Goal: Transaction & Acquisition: Purchase product/service

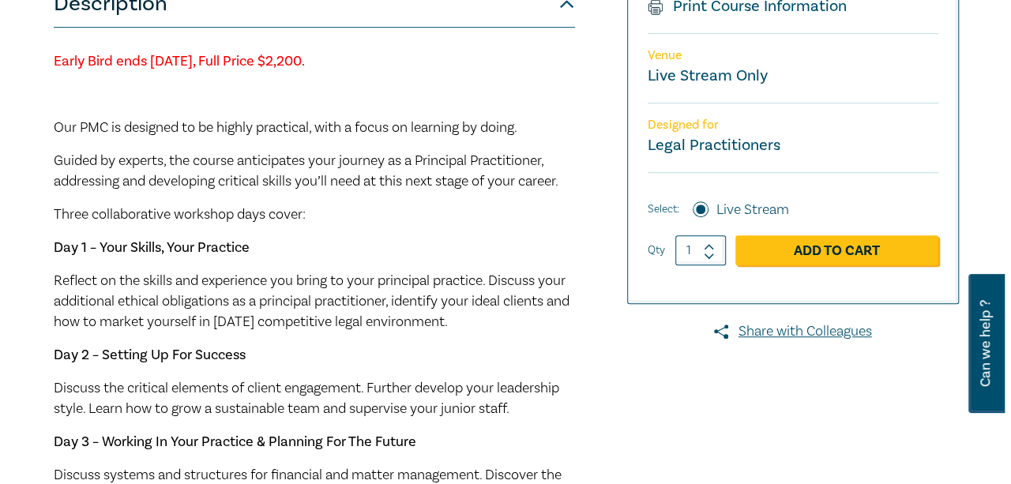
scroll to position [474, 0]
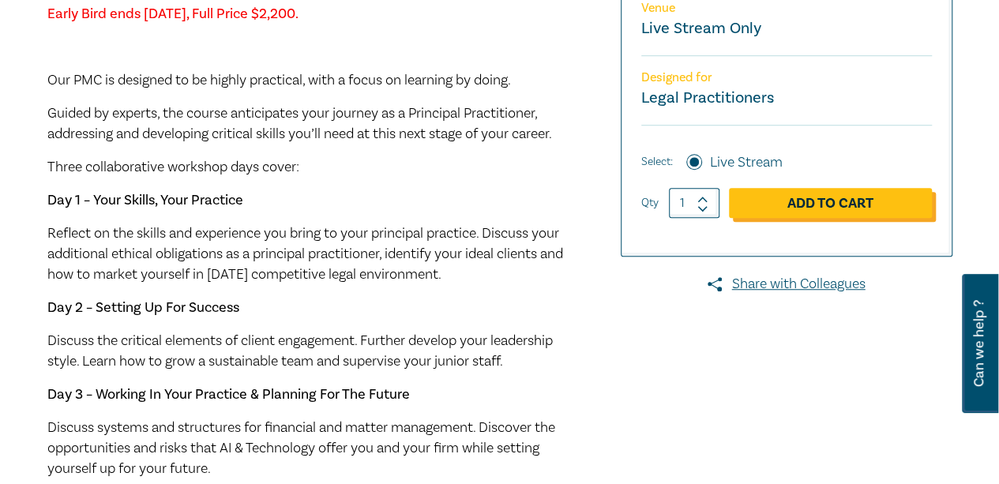
click at [821, 218] on link "Add to Cart" at bounding box center [830, 203] width 203 height 30
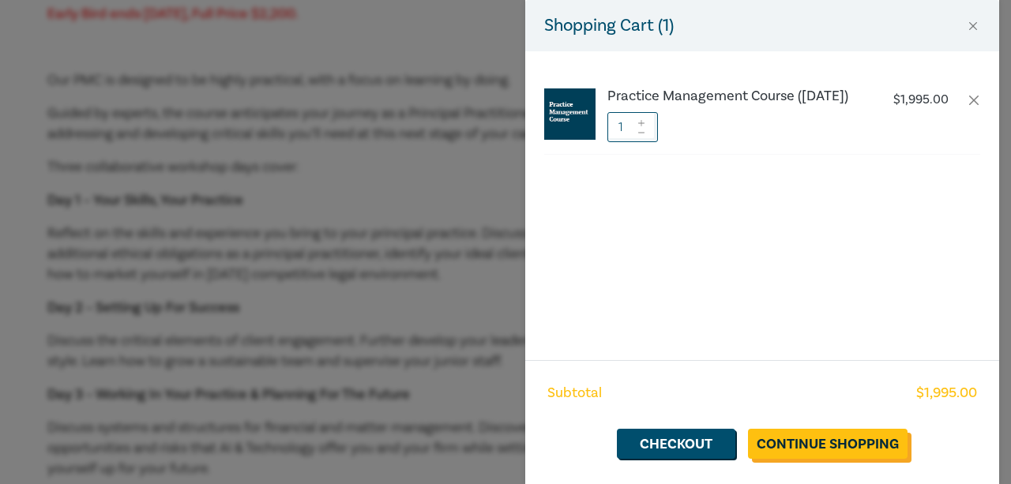
click at [809, 449] on link "Continue Shopping" at bounding box center [828, 444] width 160 height 30
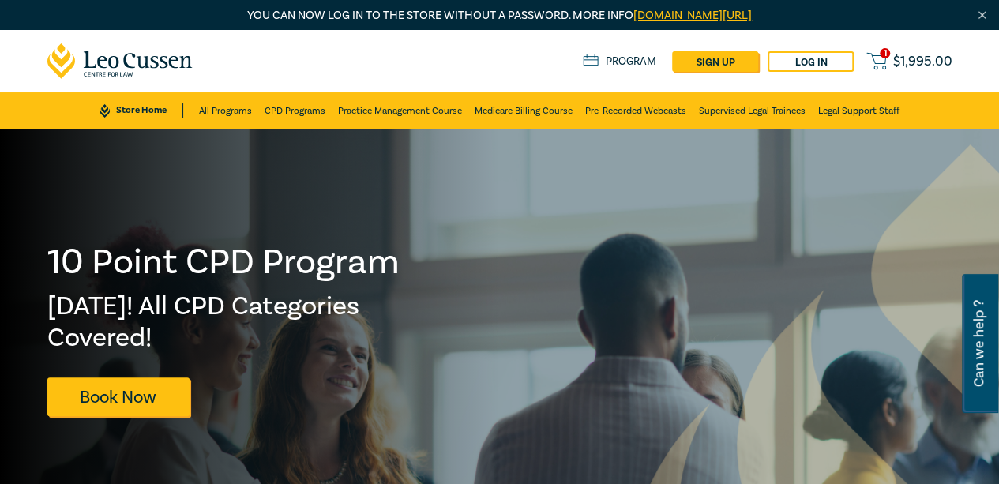
click at [901, 58] on span "$ 1,995.00" at bounding box center [922, 61] width 59 height 14
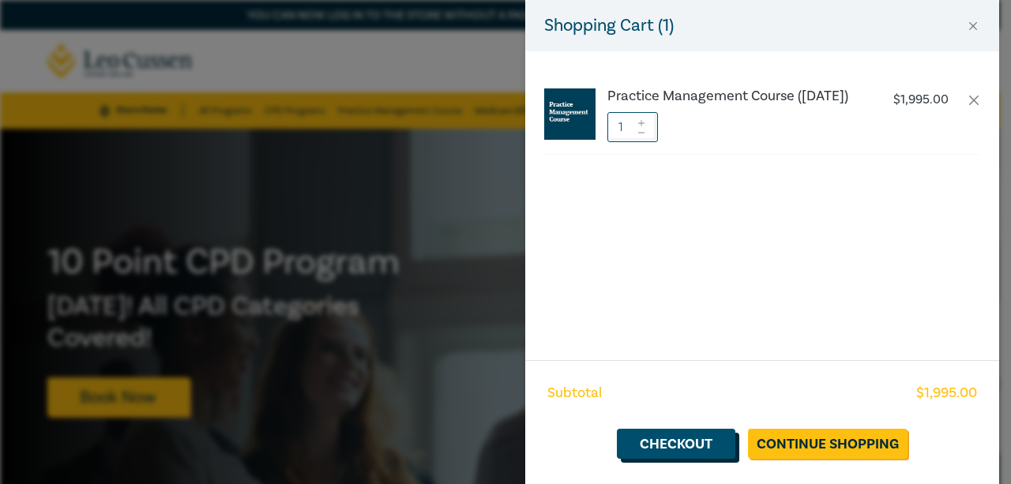
click at [668, 445] on link "Checkout" at bounding box center [676, 444] width 118 height 30
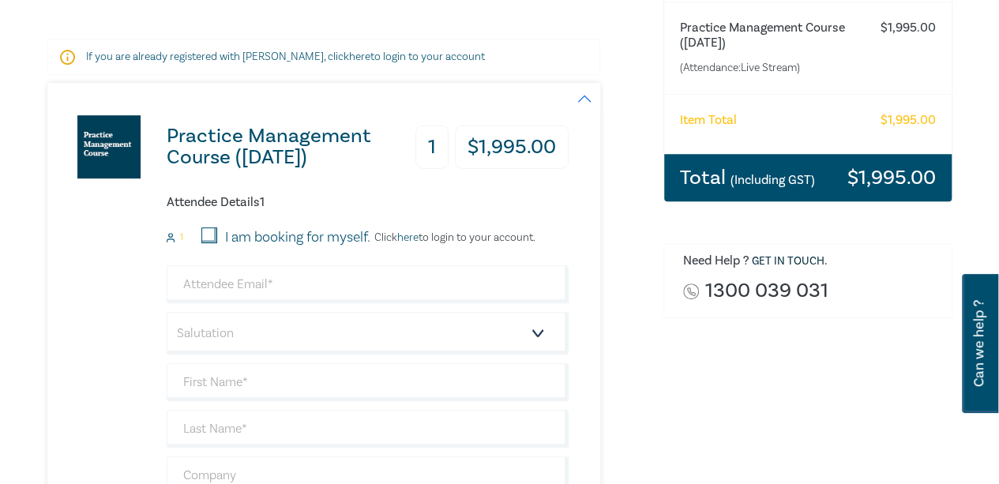
scroll to position [237, 0]
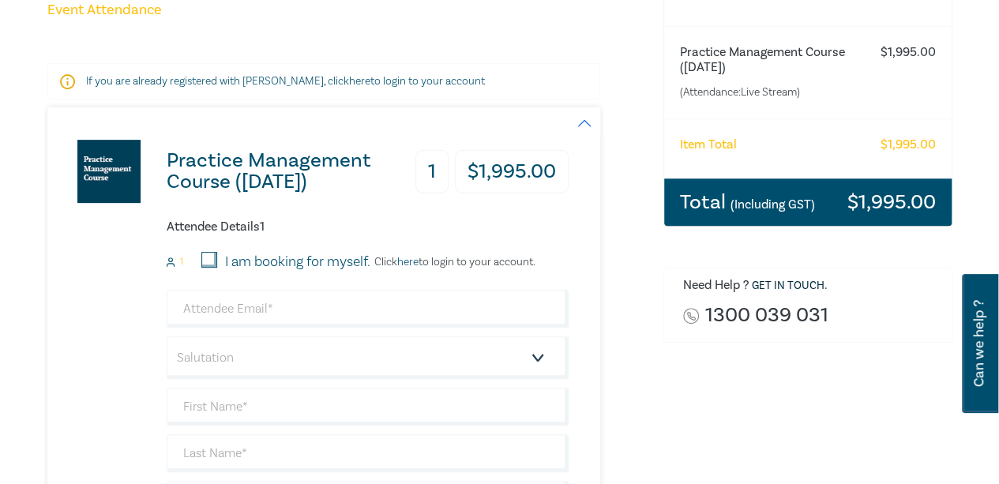
click at [210, 262] on input "I am booking for myself." at bounding box center [209, 260] width 16 height 16
checkbox input "true"
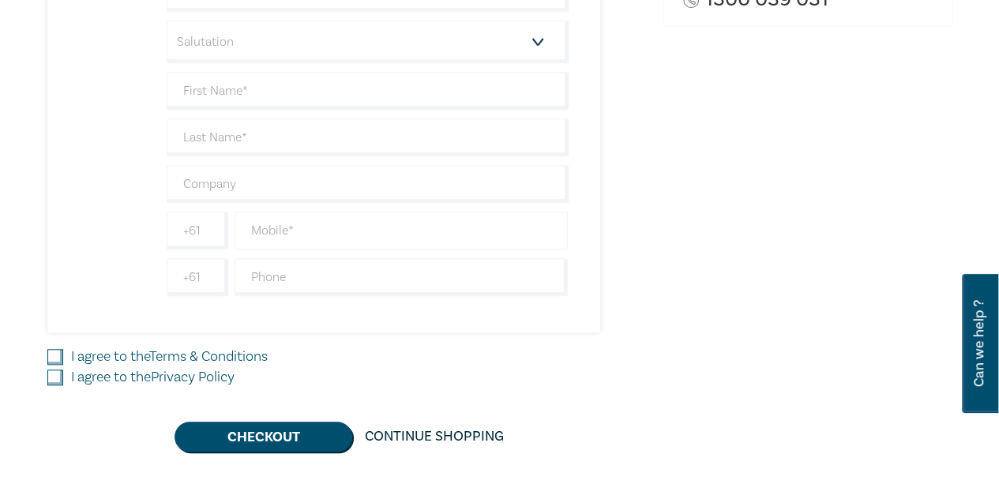
scroll to position [316, 0]
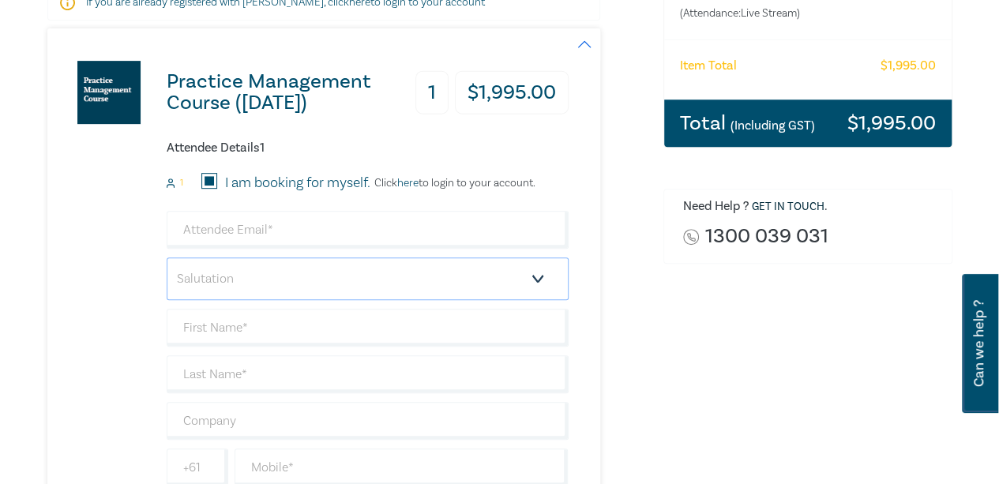
click at [534, 276] on select "Salutation Mr. Mrs. Ms. Miss Dr. Prof. Other" at bounding box center [368, 278] width 402 height 43
select select "Mr."
click at [167, 257] on select "Salutation Mr. Mrs. Ms. Miss Dr. Prof. Other" at bounding box center [368, 278] width 402 height 43
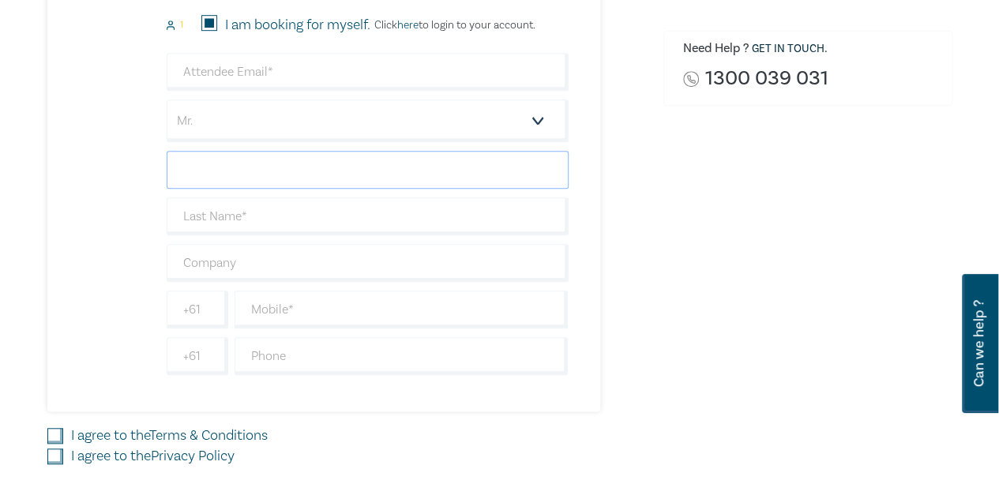
click at [264, 178] on input "text" at bounding box center [368, 170] width 402 height 38
type input "[PERSON_NAME]"
click at [219, 219] on input "text" at bounding box center [368, 216] width 402 height 38
type input "[PERSON_NAME]"
click at [314, 312] on input "text" at bounding box center [402, 310] width 334 height 38
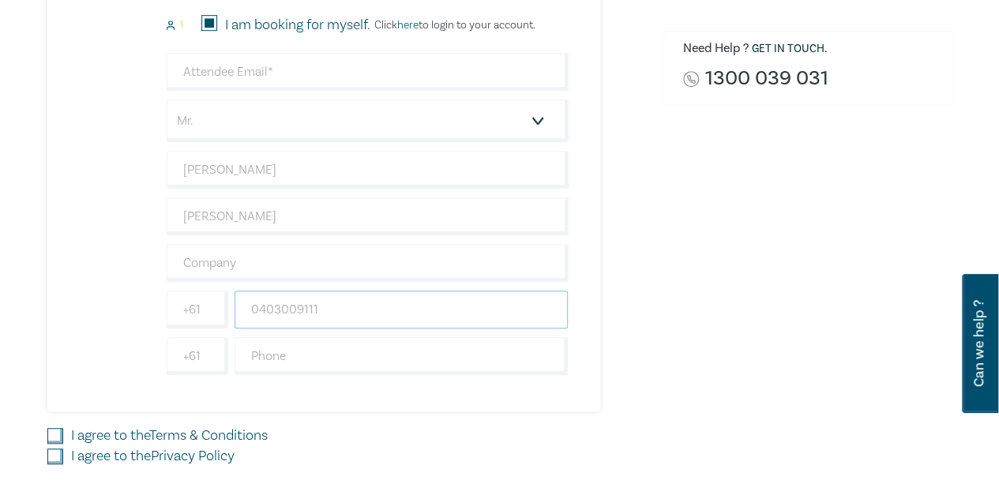
type input "0403009111"
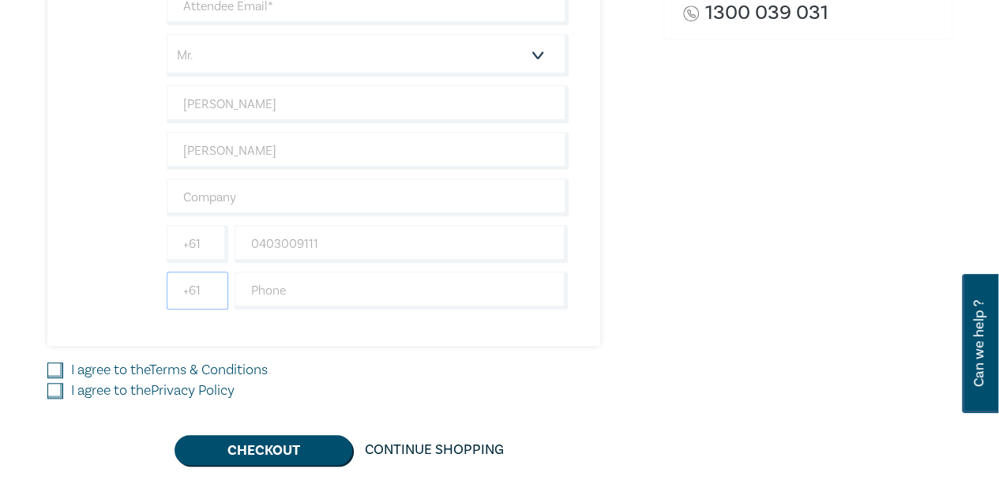
scroll to position [632, 0]
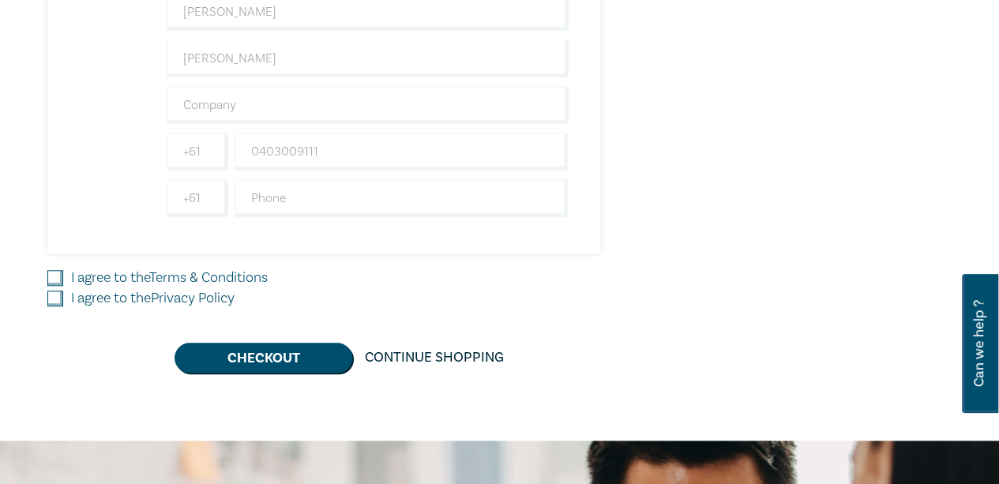
click at [54, 272] on input "I agree to the Terms & Conditions" at bounding box center [55, 278] width 16 height 16
checkbox input "true"
click at [54, 293] on input "I agree to the Privacy Policy" at bounding box center [55, 299] width 16 height 16
checkbox input "true"
click at [247, 357] on button "Checkout" at bounding box center [264, 358] width 178 height 30
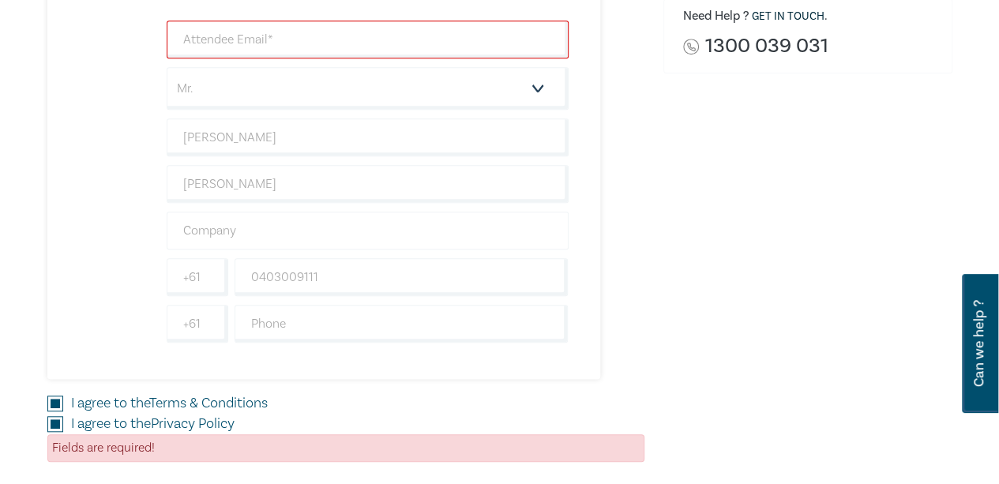
scroll to position [395, 0]
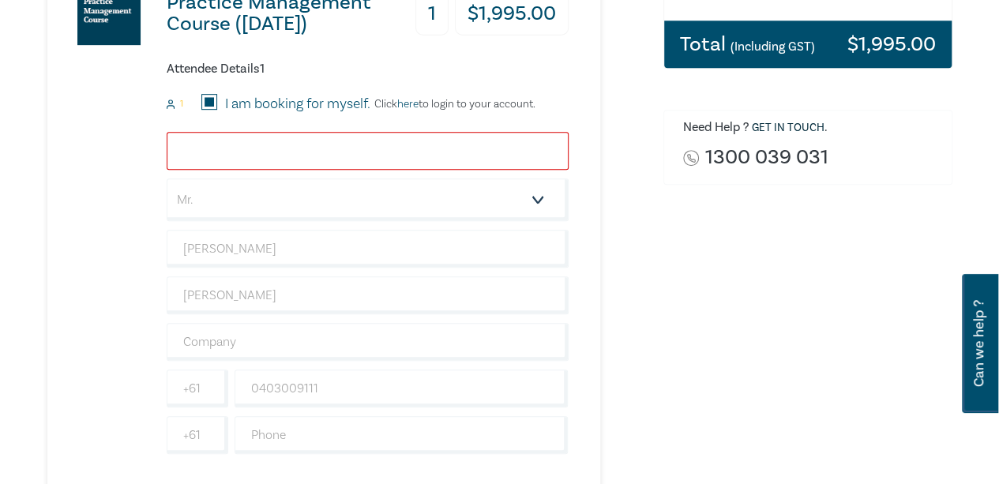
click at [243, 141] on input "email" at bounding box center [368, 151] width 402 height 38
type input "[PERSON_NAME][EMAIL_ADDRESS][DOMAIN_NAME]"
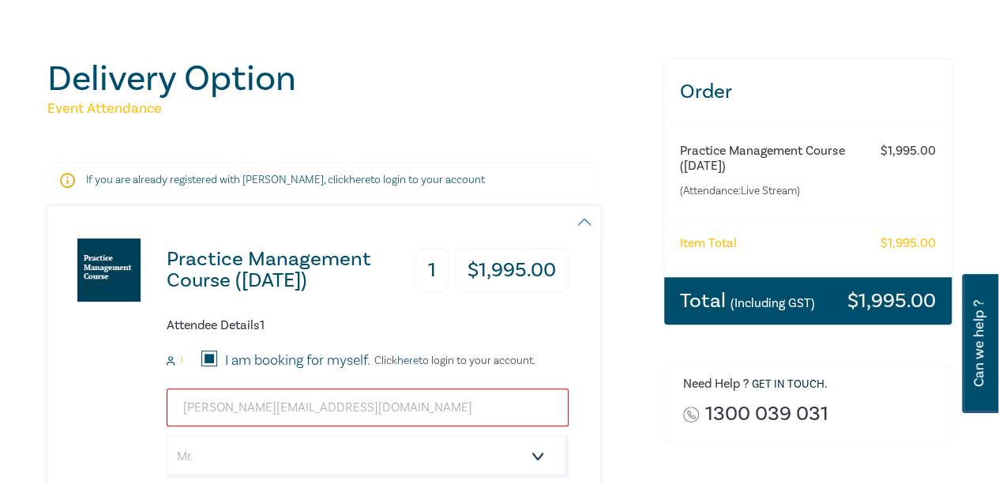
scroll to position [79, 0]
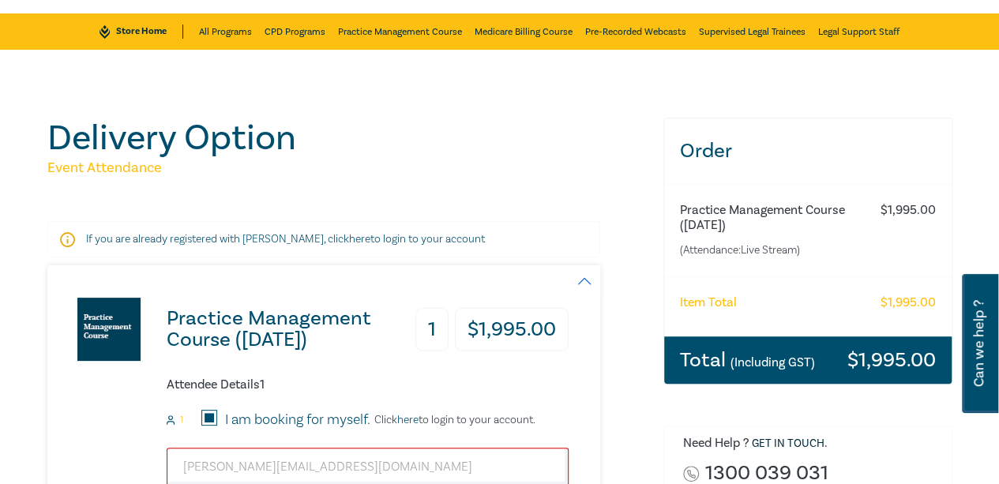
click at [413, 422] on link "here" at bounding box center [407, 420] width 21 height 14
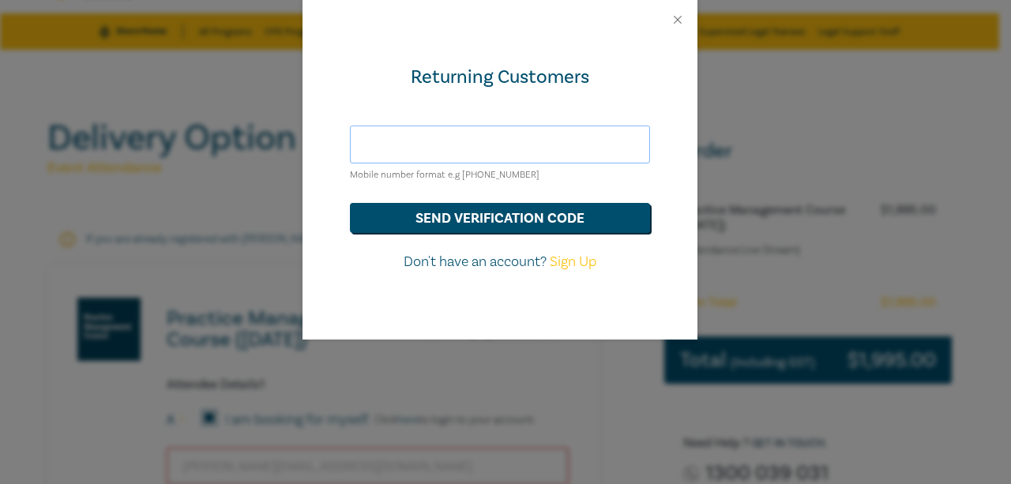
click at [419, 152] on input "text" at bounding box center [500, 145] width 300 height 38
type input "0"
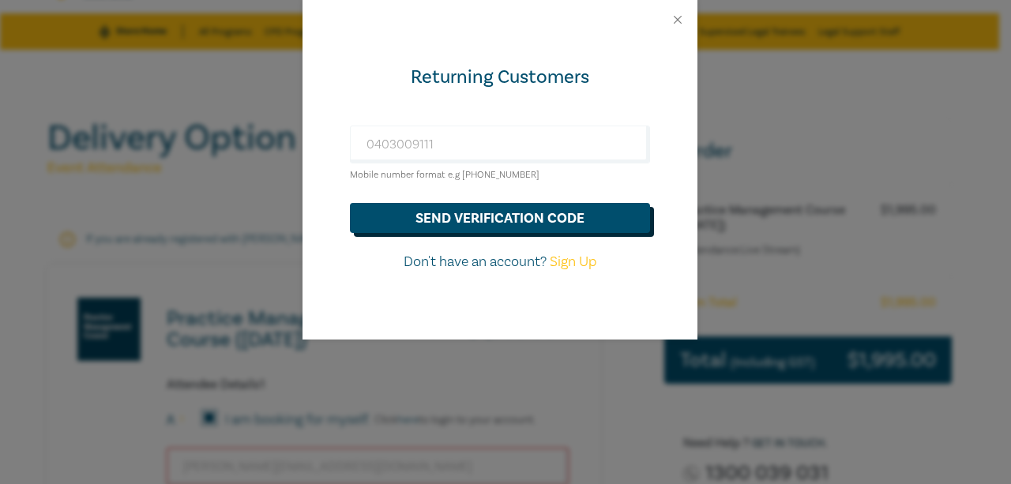
click at [471, 214] on button "send verification code" at bounding box center [500, 218] width 300 height 30
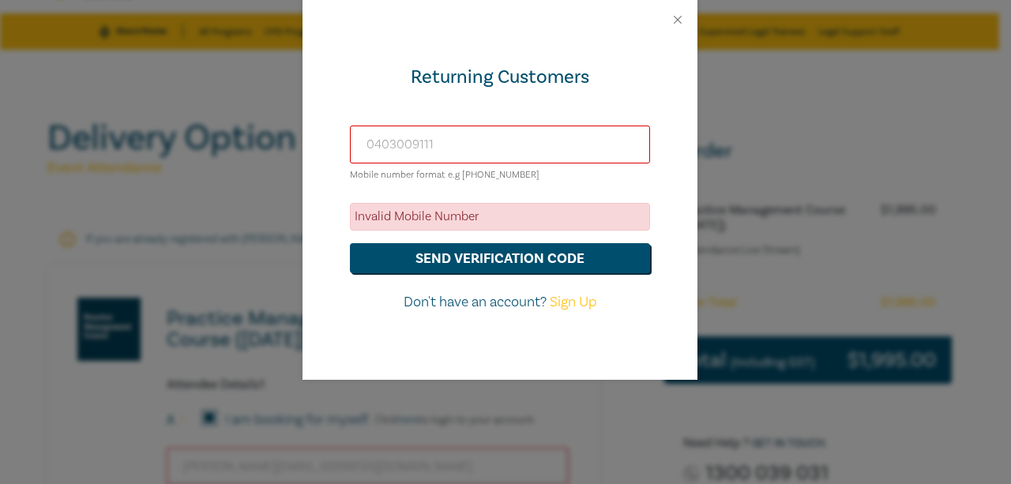
drag, startPoint x: 467, startPoint y: 149, endPoint x: 194, endPoint y: 168, distance: 273.1
click at [196, 168] on div "Returning Customers [PHONE_NUMBER] Mobile number format e.g [PHONE_NUMBER] Inva…" at bounding box center [505, 242] width 1011 height 484
type input "[PHONE_NUMBER]"
click at [428, 261] on button "send verification code" at bounding box center [500, 258] width 300 height 30
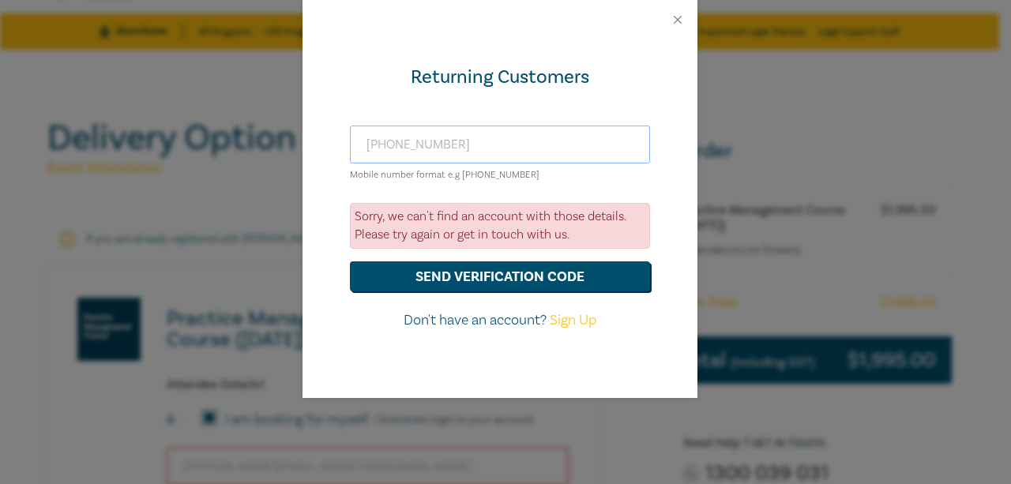
click at [461, 149] on input "[PHONE_NUMBER]" at bounding box center [500, 145] width 300 height 38
type input "[PHONE_NUMBER]"
click at [470, 269] on button "send verification code" at bounding box center [500, 276] width 300 height 30
click at [679, 24] on button "Close" at bounding box center [678, 20] width 14 height 14
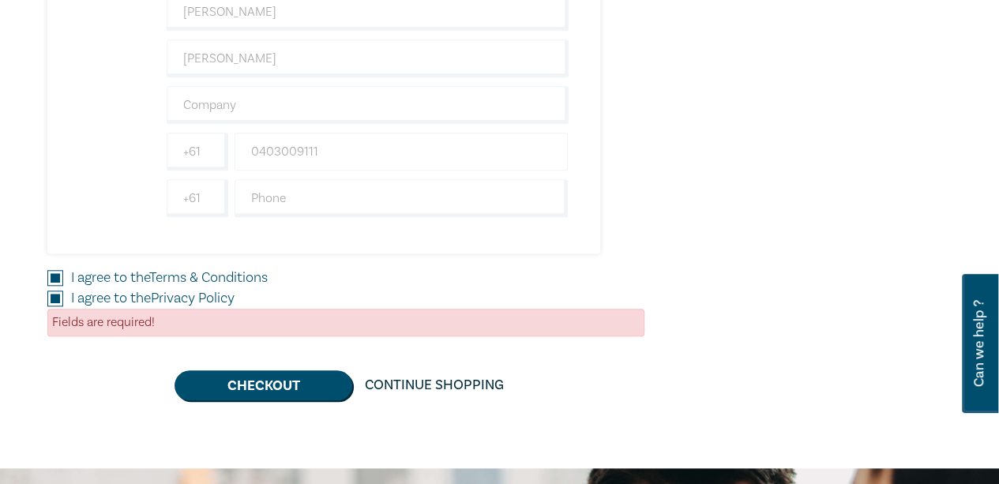
scroll to position [711, 0]
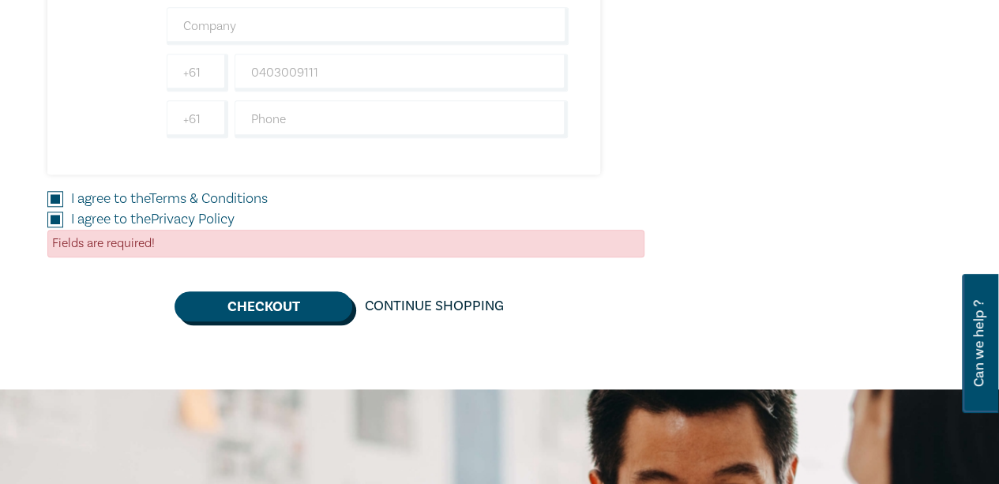
drag, startPoint x: 260, startPoint y: 302, endPoint x: 360, endPoint y: 323, distance: 102.4
click at [260, 302] on button "Checkout" at bounding box center [264, 306] width 178 height 30
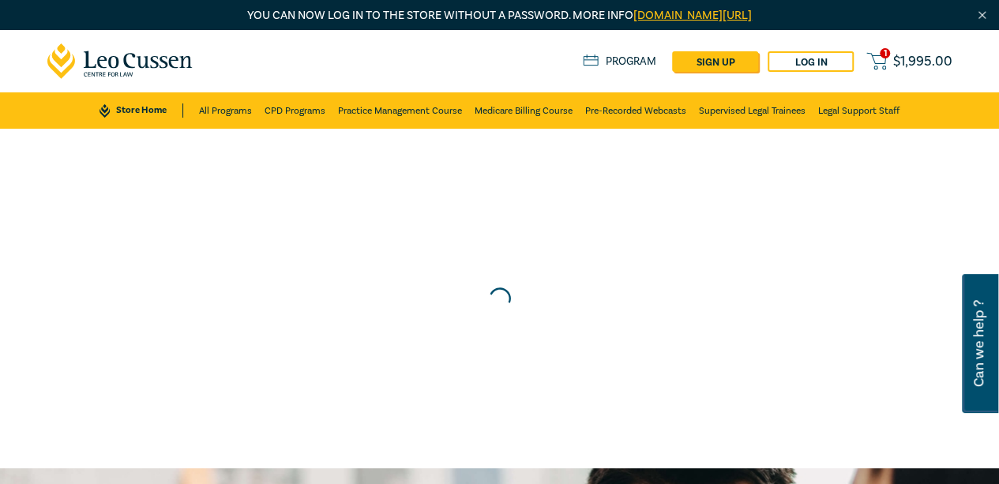
scroll to position [0, 0]
